Goal: Transaction & Acquisition: Purchase product/service

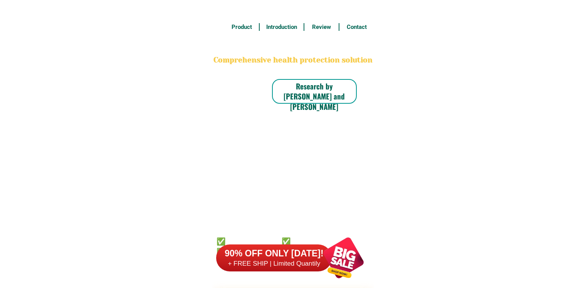
scroll to position [6031, 0]
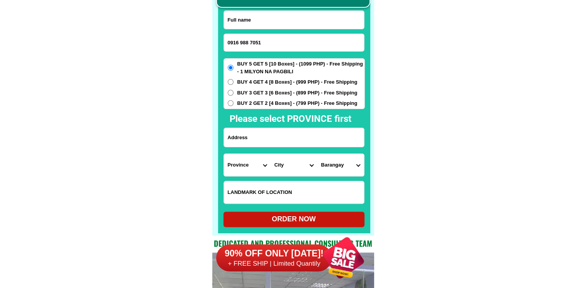
click at [250, 42] on input "0916 988 7051" at bounding box center [294, 42] width 140 height 17
click at [239, 43] on input "0916 9887051" at bounding box center [294, 42] width 140 height 17
click at [238, 42] on input "091 9887051" at bounding box center [294, 42] width 140 height 17
type input "0919887051"
drag, startPoint x: 271, startPoint y: 21, endPoint x: 269, endPoint y: 17, distance: 4.3
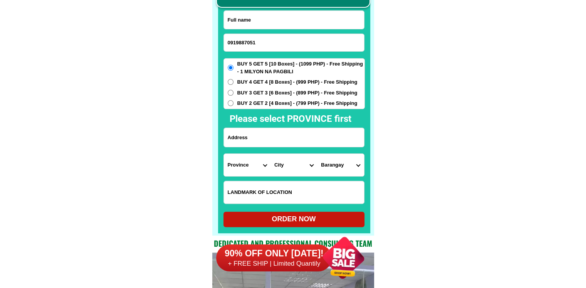
click at [271, 21] on input "Input full_name" at bounding box center [294, 20] width 140 height 18
paste input "[PERSON_NAME]"
type input "[PERSON_NAME]"
click at [267, 106] on span "BUY 2 GET 2 [4 Boxes] - (799 PHP) - Free Shipping" at bounding box center [297, 103] width 120 height 8
click at [234, 106] on input "BUY 2 GET 2 [4 Boxes] - (799 PHP) - Free Shipping" at bounding box center [231, 103] width 6 height 6
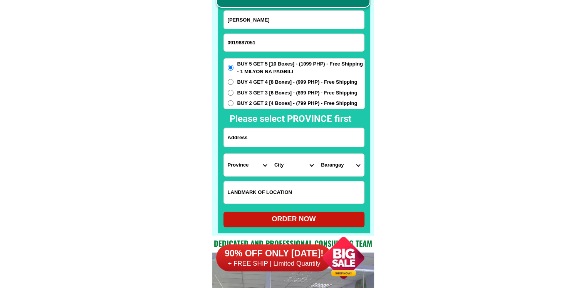
radio input "true"
click at [269, 142] on input "Input address" at bounding box center [294, 137] width 140 height 19
paste input "[STREET_ADDRESS] [PERSON_NAME] ph2 [GEOGRAPHIC_DATA][PERSON_NAME][GEOGRAPHIC_DA…"
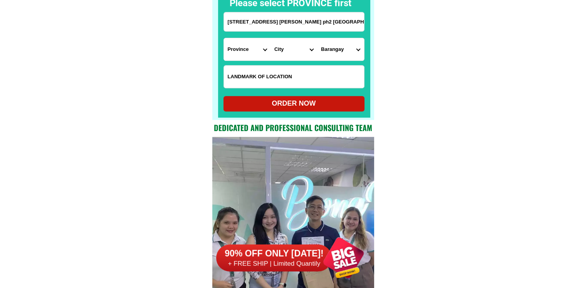
type input "[STREET_ADDRESS] [PERSON_NAME] ph2 [GEOGRAPHIC_DATA][PERSON_NAME][GEOGRAPHIC_DA…"
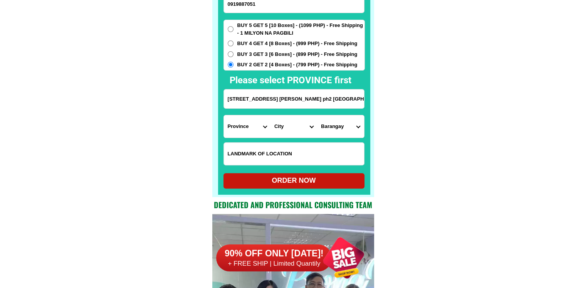
click at [246, 137] on select "Province [GEOGRAPHIC_DATA] [GEOGRAPHIC_DATA][PERSON_NAME][GEOGRAPHIC_DATA][GEOG…" at bounding box center [247, 126] width 47 height 22
select select "63_993"
click at [298, 135] on select "City Angono Antipolo-city [GEOGRAPHIC_DATA] [GEOGRAPHIC_DATA] [GEOGRAPHIC_DATA]…" at bounding box center [294, 126] width 47 height 22
select select "63_9933179"
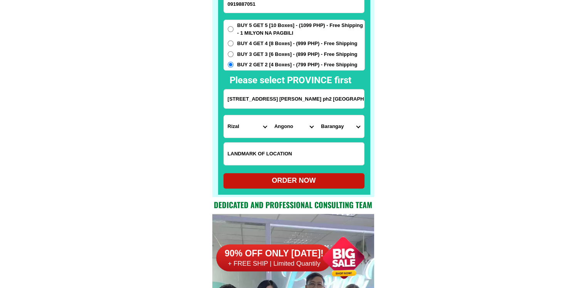
click at [327, 128] on select "Barangay Bagumbayan Kalayaan Mahabang parang [GEOGRAPHIC_DATA] [GEOGRAPHIC_DATA…" at bounding box center [340, 126] width 47 height 22
select select "63_99331792313"
click at [317, 115] on select "Barangay Bagumbayan Kalayaan Mahabang parang [GEOGRAPHIC_DATA] [GEOGRAPHIC_DATA…" at bounding box center [340, 126] width 47 height 22
click at [284, 180] on div "ORDER NOW" at bounding box center [294, 180] width 141 height 10
radio input "true"
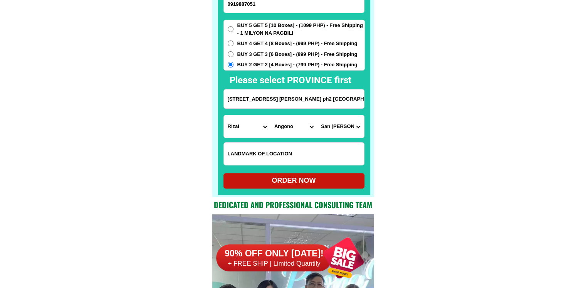
scroll to position [6065, 0]
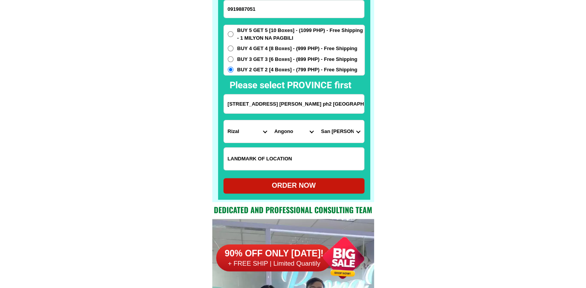
paste input "6 988"
click at [249, 7] on input "0916 988 7051" at bounding box center [294, 8] width 140 height 17
click at [239, 11] on input "0916 9887051" at bounding box center [294, 8] width 140 height 17
type input "09169887051"
click at [296, 188] on div "ORDER NOW" at bounding box center [294, 185] width 141 height 10
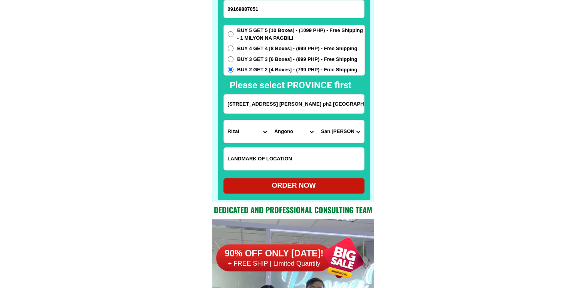
radio input "true"
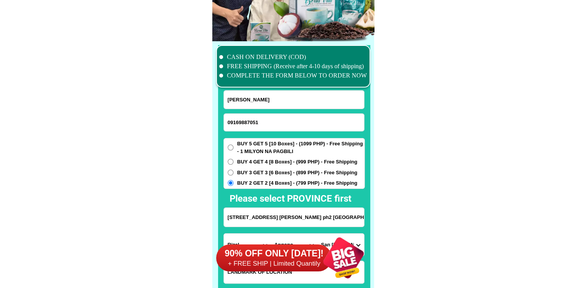
scroll to position [5949, 0]
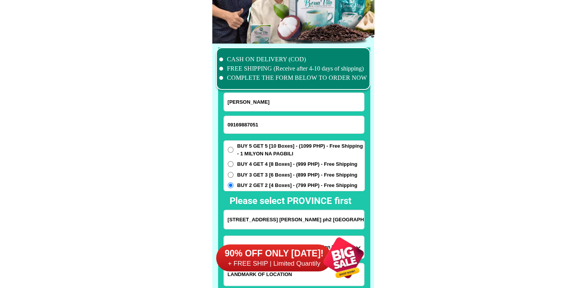
radio input "true"
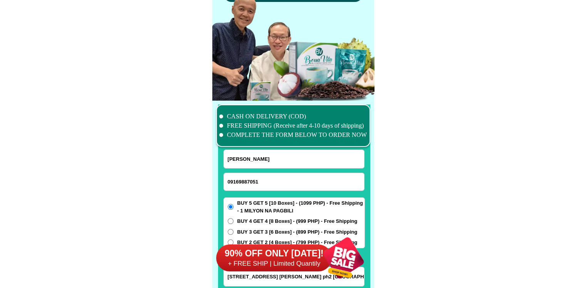
scroll to position [5910, 0]
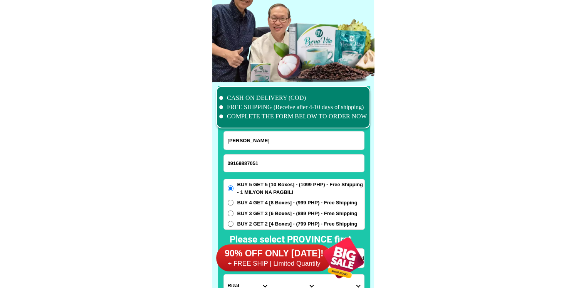
click at [256, 166] on input "09169887051" at bounding box center [294, 163] width 140 height 17
paste input "09196745876"
type input "09196745876"
click at [249, 148] on input "[PERSON_NAME]" at bounding box center [294, 140] width 140 height 18
paste input "[PERSON_NAME]"
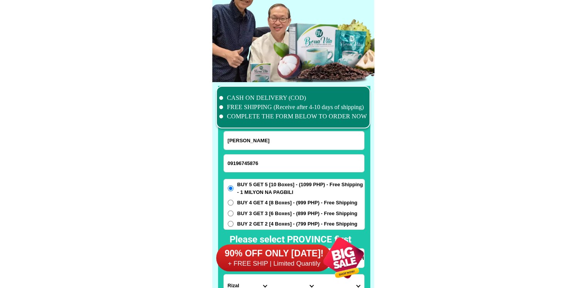
type input "[PERSON_NAME]"
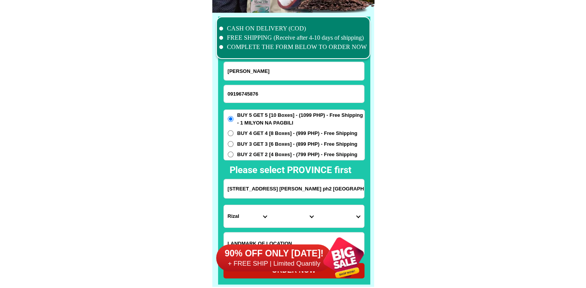
scroll to position [6026, 0]
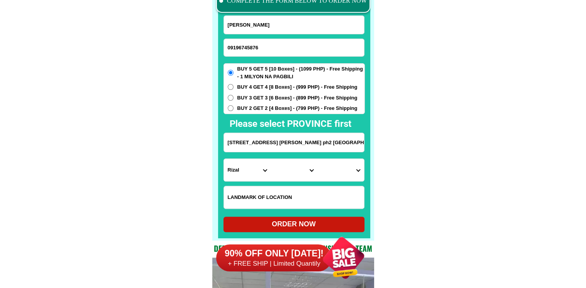
click at [281, 134] on input "[STREET_ADDRESS] [PERSON_NAME] ph2 [GEOGRAPHIC_DATA][PERSON_NAME][GEOGRAPHIC_DA…" at bounding box center [294, 142] width 140 height 19
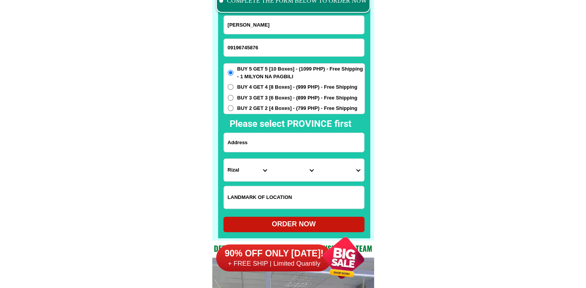
paste input "Brgy maigpa Bayambang Pangasinan purok 1 beside shool"
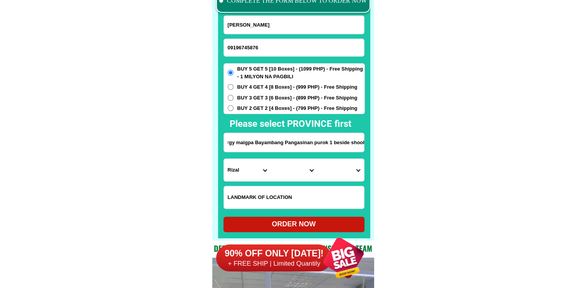
type input "Brgy maigpa Bayambang Pangasinan purok 1 beside shool"
drag, startPoint x: 446, startPoint y: 174, endPoint x: 400, endPoint y: 174, distance: 46.6
click at [239, 174] on select "Province [GEOGRAPHIC_DATA] [GEOGRAPHIC_DATA][PERSON_NAME][GEOGRAPHIC_DATA][GEOG…" at bounding box center [247, 170] width 47 height 22
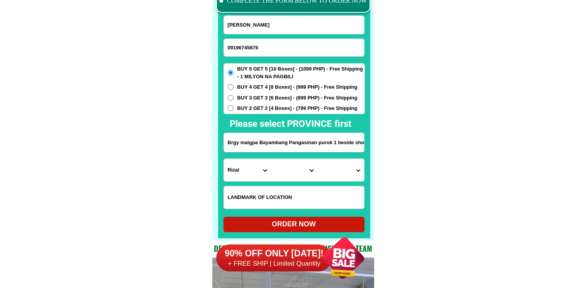
select select "63_247"
drag, startPoint x: 477, startPoint y: 174, endPoint x: 449, endPoint y: 174, distance: 28.1
click at [301, 178] on select "City [GEOGRAPHIC_DATA] [PERSON_NAME]-city [GEOGRAPHIC_DATA] [GEOGRAPHIC_DATA] […" at bounding box center [294, 170] width 47 height 22
select select "63_2479872"
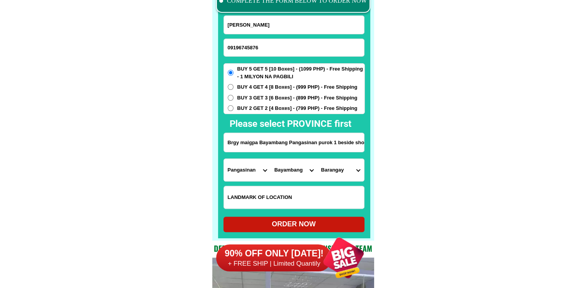
click at [340, 175] on select "Barangay Alinggan Amamperez Amancosiling norte Amancosiling sur [GEOGRAPHIC_DAT…" at bounding box center [340, 170] width 47 height 22
select select "63_24798728526"
drag, startPoint x: 432, startPoint y: 193, endPoint x: 391, endPoint y: 200, distance: 41.8
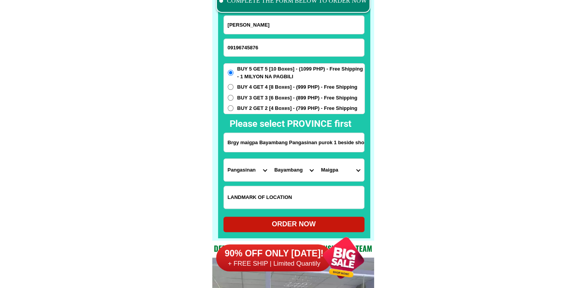
click at [310, 217] on div "ORDER NOW" at bounding box center [294, 224] width 141 height 15
radio input "true"
drag, startPoint x: 266, startPoint y: 51, endPoint x: 253, endPoint y: 25, distance: 29.5
click at [266, 51] on input "09196745876" at bounding box center [294, 47] width 140 height 17
click at [263, 40] on input "09196745876" at bounding box center [294, 47] width 140 height 17
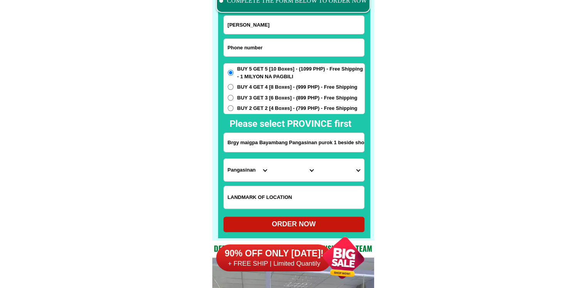
paste input "09057184718"
type input "09057184718"
click at [296, 29] on input "[PERSON_NAME]" at bounding box center [294, 25] width 140 height 18
paste input "[PERSON_NAME]. [PERSON_NAME]"
type input "[PERSON_NAME]. [PERSON_NAME]"
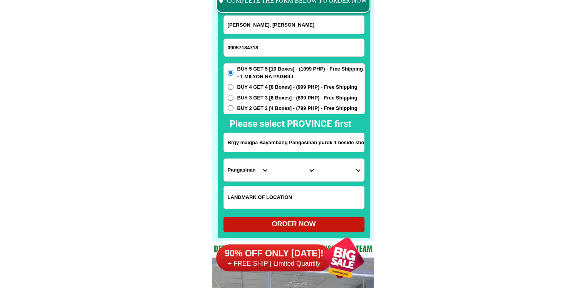
click at [278, 140] on input "Brgy maigpa Bayambang Pangasinan purok 1 beside shool" at bounding box center [294, 142] width 140 height 19
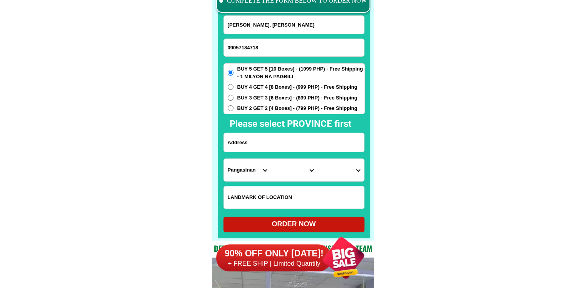
paste input "Blk [STREET_ADDRESS] [PERSON_NAME] 7 san [PERSON_NAME]"
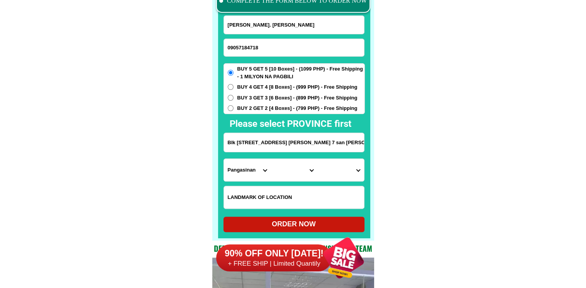
type input "Blk [STREET_ADDRESS] [PERSON_NAME] 7 san [PERSON_NAME]"
click at [253, 171] on select "Province [GEOGRAPHIC_DATA] [GEOGRAPHIC_DATA][PERSON_NAME][GEOGRAPHIC_DATA][GEOG…" at bounding box center [247, 170] width 47 height 22
click at [216, 169] on div "CASH ON DELIVERY (COD) FREE SHIPPING (Receive after 4-10 days of shipping) COMP…" at bounding box center [293, 103] width 162 height 274
click at [240, 169] on select "Province [GEOGRAPHIC_DATA] [GEOGRAPHIC_DATA][PERSON_NAME][GEOGRAPHIC_DATA][GEOG…" at bounding box center [247, 170] width 47 height 22
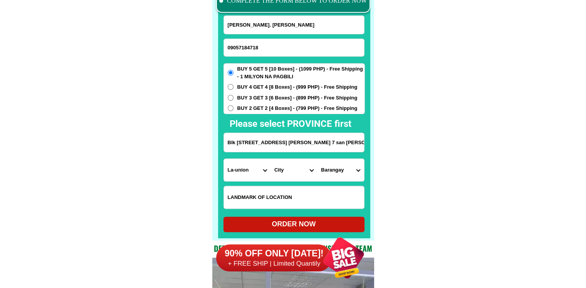
select select "63_904"
click at [293, 170] on select "City [PERSON_NAME] Bagulin Balaoan [PERSON_NAME][GEOGRAPHIC_DATA] La-union-[GEO…" at bounding box center [294, 170] width 47 height 22
select select "63_9043609"
click at [340, 170] on select "[GEOGRAPHIC_DATA] (poblacion) Bungahan [GEOGRAPHIC_DATA] [GEOGRAPHIC_DATA] [GEO…" at bounding box center [340, 170] width 47 height 22
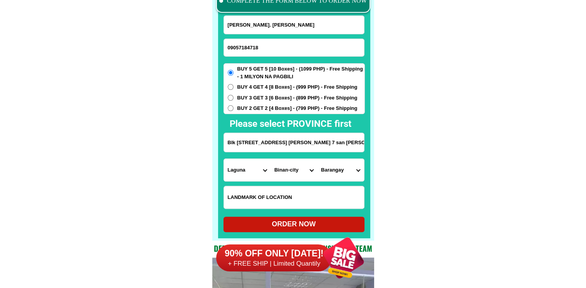
select select "63_90436091889"
click at [317, 159] on select "[GEOGRAPHIC_DATA] (poblacion) Bungahan [GEOGRAPHIC_DATA] [GEOGRAPHIC_DATA] [GEO…" at bounding box center [340, 170] width 47 height 22
click at [296, 224] on div "ORDER NOW" at bounding box center [294, 224] width 141 height 10
type input "[PERSON_NAME]. [PERSON_NAME]"
radio input "true"
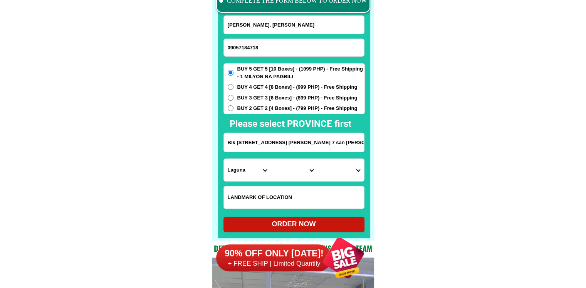
click at [279, 47] on input "09057184718" at bounding box center [294, 47] width 140 height 17
paste input "09356640036"
type input "09356640036"
drag, startPoint x: 263, startPoint y: 31, endPoint x: 262, endPoint y: 24, distance: 7.7
click at [263, 31] on input "Input full_name" at bounding box center [294, 25] width 140 height 18
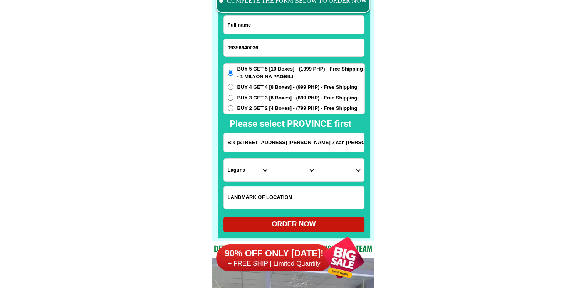
paste input "[PERSON_NAME]"
type input "[PERSON_NAME]"
click at [318, 119] on h2 "Please select PROVINCE first" at bounding box center [332, 124] width 205 height 14
drag, startPoint x: 303, startPoint y: 143, endPoint x: 294, endPoint y: 148, distance: 10.3
click at [303, 143] on input "Blk [STREET_ADDRESS] [PERSON_NAME] 7 san [PERSON_NAME]" at bounding box center [294, 142] width 140 height 19
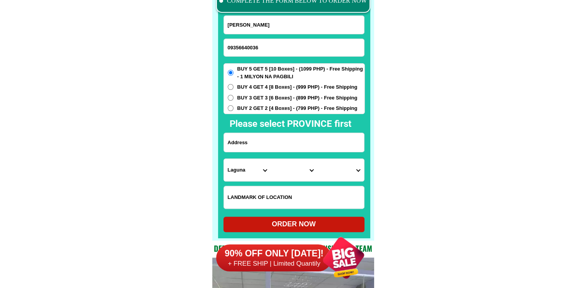
paste input "purok [PERSON_NAME] sur kanto tapat ng Gusi store [PERSON_NAME] (3404)"
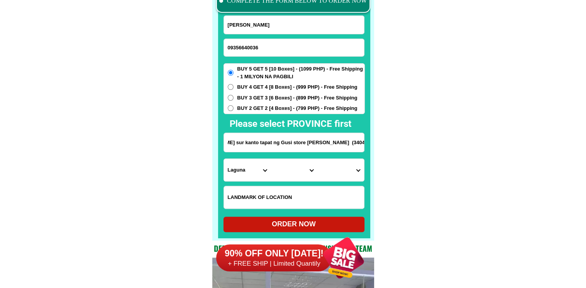
type input "purok [PERSON_NAME] sur kanto tapat ng Gusi store [PERSON_NAME] (3404)"
click at [245, 170] on select "Province [GEOGRAPHIC_DATA] [GEOGRAPHIC_DATA][PERSON_NAME][GEOGRAPHIC_DATA][GEOG…" at bounding box center [247, 170] width 47 height 22
drag, startPoint x: 459, startPoint y: 178, endPoint x: 452, endPoint y: 180, distance: 7.9
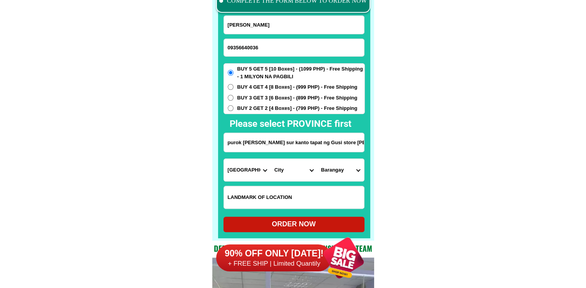
click at [228, 174] on select "Province [GEOGRAPHIC_DATA] [GEOGRAPHIC_DATA][PERSON_NAME][GEOGRAPHIC_DATA][GEOG…" at bounding box center [247, 170] width 47 height 22
select select "63_506"
drag, startPoint x: 242, startPoint y: 151, endPoint x: 378, endPoint y: 153, distance: 136.1
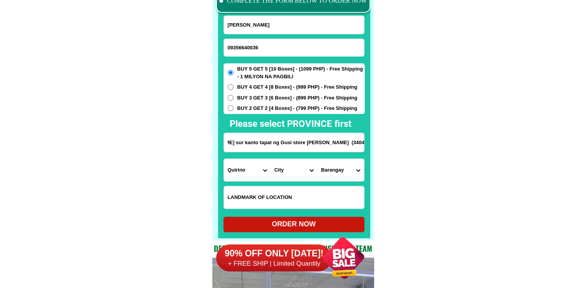
drag, startPoint x: 347, startPoint y: 146, endPoint x: 412, endPoint y: 153, distance: 66.0
click at [296, 173] on select "City Aglipay [PERSON_NAME] Nagtipunan Saguday" at bounding box center [294, 170] width 47 height 22
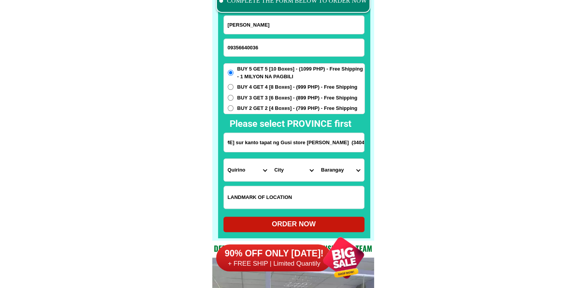
scroll to position [0, 0]
select select "63_5067858"
drag, startPoint x: 356, startPoint y: 142, endPoint x: 432, endPoint y: 145, distance: 75.6
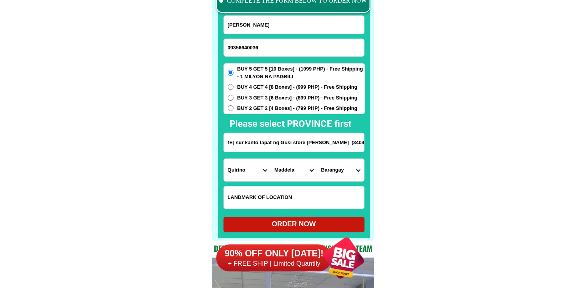
click at [335, 170] on select "Barangay [PERSON_NAME][GEOGRAPHIC_DATA] [GEOGRAPHIC_DATA]-an Cofcaville [GEOGRA…" at bounding box center [340, 170] width 47 height 22
select select "63_50678582949"
click at [317, 159] on select "Barangay [PERSON_NAME][GEOGRAPHIC_DATA] [GEOGRAPHIC_DATA]-an Cofcaville [GEOGRA…" at bounding box center [340, 170] width 47 height 22
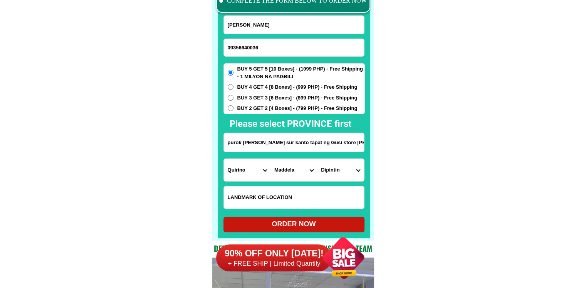
click at [317, 224] on div "ORDER NOW" at bounding box center [294, 224] width 141 height 10
radio input "true"
click at [257, 50] on input "09356640036" at bounding box center [294, 47] width 140 height 17
paste input "09916267902"
type input "09916267902"
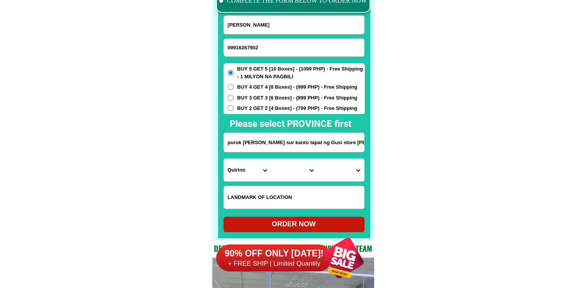
click at [268, 33] on input "[PERSON_NAME]" at bounding box center [294, 25] width 140 height 18
paste input "[PERSON_NAME]"
type input "[PERSON_NAME]"
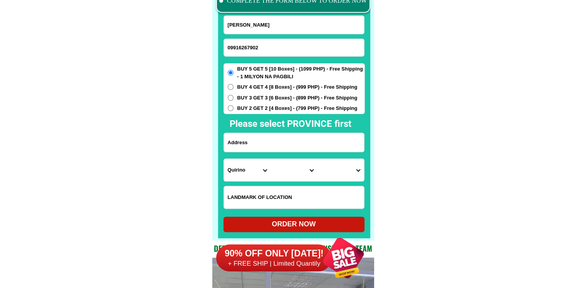
drag, startPoint x: 257, startPoint y: 139, endPoint x: 254, endPoint y: 151, distance: 12.4
click at [257, 139] on input "Input address" at bounding box center [294, 142] width 140 height 19
paste input "2 -8-c6 th street villasol Subd [GEOGRAPHIC_DATA]"
type input "2 -8-c6 th street villasol Subd [GEOGRAPHIC_DATA]"
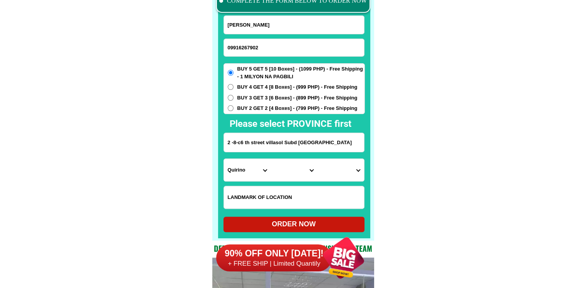
click at [238, 180] on select "Province [GEOGRAPHIC_DATA] [GEOGRAPHIC_DATA][PERSON_NAME][GEOGRAPHIC_DATA][GEOG…" at bounding box center [247, 170] width 47 height 22
select select "63_305"
click at [274, 179] on select "City [GEOGRAPHIC_DATA][PERSON_NAME]-city [GEOGRAPHIC_DATA][PERSON_NAME] Echague…" at bounding box center [294, 170] width 47 height 22
select select "63_3057751"
click at [246, 161] on select "Province [GEOGRAPHIC_DATA] [GEOGRAPHIC_DATA][PERSON_NAME][GEOGRAPHIC_DATA][GEOG…" at bounding box center [247, 170] width 47 height 22
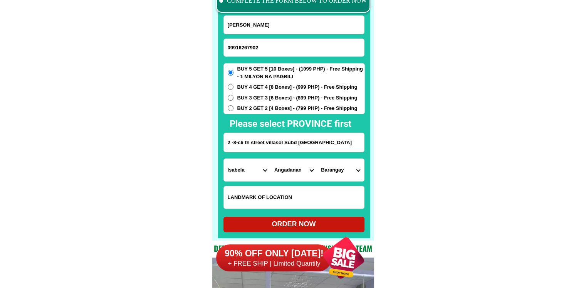
click at [244, 169] on select "Province [GEOGRAPHIC_DATA] [GEOGRAPHIC_DATA][PERSON_NAME][GEOGRAPHIC_DATA][GEOG…" at bounding box center [247, 170] width 47 height 22
click at [244, 168] on select "Province [GEOGRAPHIC_DATA] [GEOGRAPHIC_DATA][PERSON_NAME][GEOGRAPHIC_DATA][GEOG…" at bounding box center [247, 170] width 47 height 22
select select "63_198"
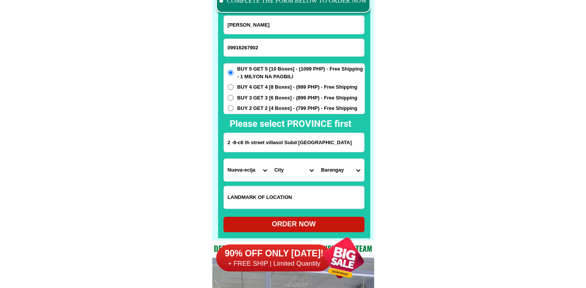
click at [284, 170] on select "City Ampatuan [PERSON_NAME]-[PERSON_NAME]-anggal-midtimbang Datu-blah-t.-sinsua…" at bounding box center [294, 170] width 47 height 22
select select "63_198447"
click at [247, 167] on select "Province [GEOGRAPHIC_DATA] [GEOGRAPHIC_DATA][PERSON_NAME][GEOGRAPHIC_DATA][GEOG…" at bounding box center [247, 170] width 47 height 22
select select "63_411"
click at [224, 159] on select "Province [GEOGRAPHIC_DATA] [GEOGRAPHIC_DATA][PERSON_NAME][GEOGRAPHIC_DATA][GEOG…" at bounding box center [247, 170] width 47 height 22
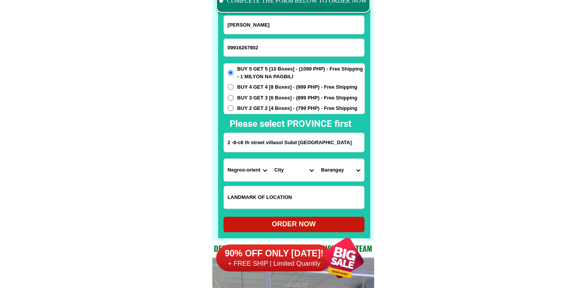
click at [295, 168] on select "City [PERSON_NAME]-city [GEOGRAPHIC_DATA]-city [GEOGRAPHIC_DATA] [GEOGRAPHIC_DA…" at bounding box center [294, 170] width 47 height 22
select select "63_4115479"
click at [238, 140] on input "2 -8-c6 th street villasol Subd [GEOGRAPHIC_DATA]" at bounding box center [294, 142] width 140 height 19
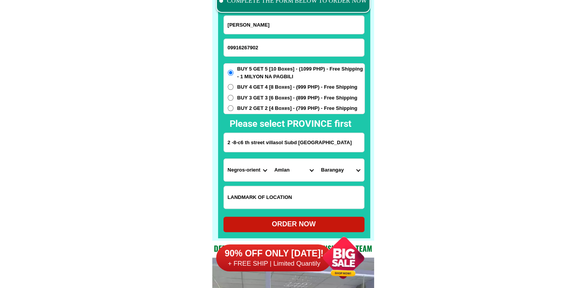
click at [249, 167] on select "Province [GEOGRAPHIC_DATA] [GEOGRAPHIC_DATA][PERSON_NAME][GEOGRAPHIC_DATA][GEOG…" at bounding box center [247, 170] width 47 height 22
select select "63_779"
click at [271, 174] on select "City [GEOGRAPHIC_DATA]-city [GEOGRAPHIC_DATA] Arayat Bacolor [GEOGRAPHIC_DATA] …" at bounding box center [294, 170] width 47 height 22
select select "63_7799308"
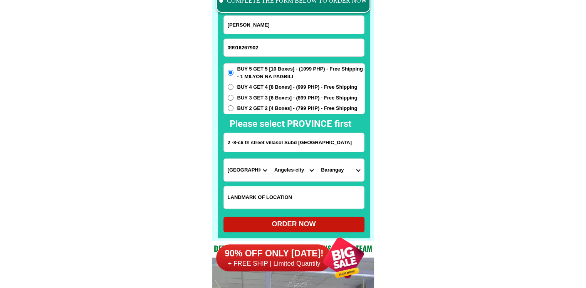
click at [326, 174] on select "Barangay [PERSON_NAME] Anunas Balibago Capaya [PERSON_NAME] Cuayan [GEOGRAPHIC_…" at bounding box center [340, 170] width 47 height 22
select select "63_77993083756"
click at [317, 159] on select "Barangay [PERSON_NAME] Anunas Balibago Capaya [PERSON_NAME] Cuayan [GEOGRAPHIC_…" at bounding box center [340, 170] width 47 height 22
click at [328, 217] on div "ORDER NOW" at bounding box center [294, 224] width 141 height 15
type input "[PERSON_NAME]"
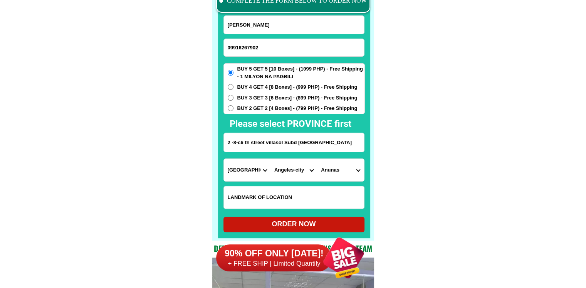
radio input "true"
